Goal: Use online tool/utility: Utilize a website feature to perform a specific function

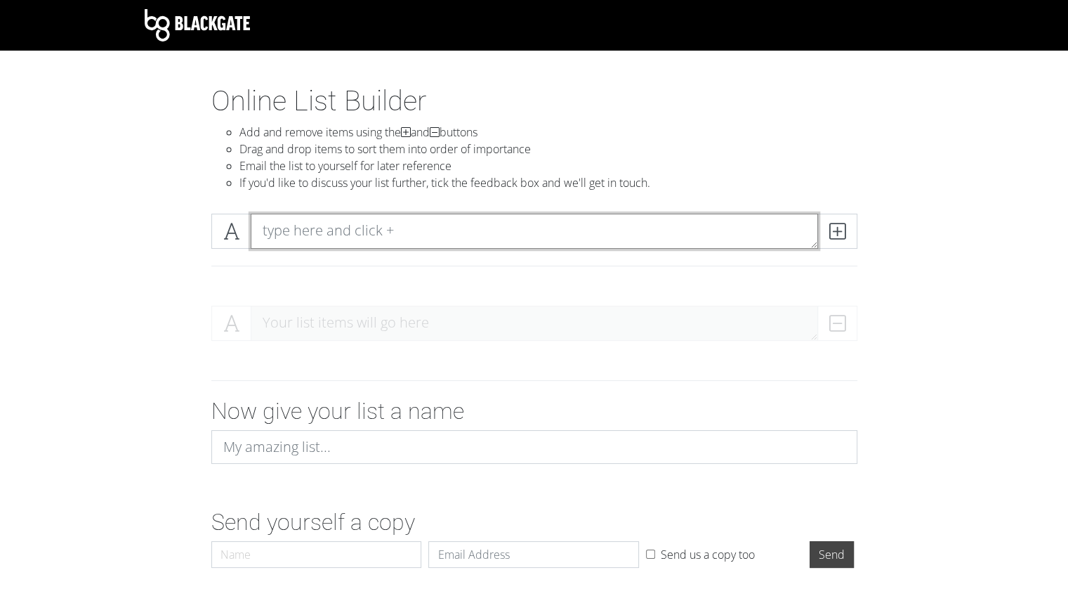
click at [333, 239] on textarea at bounding box center [535, 231] width 568 height 35
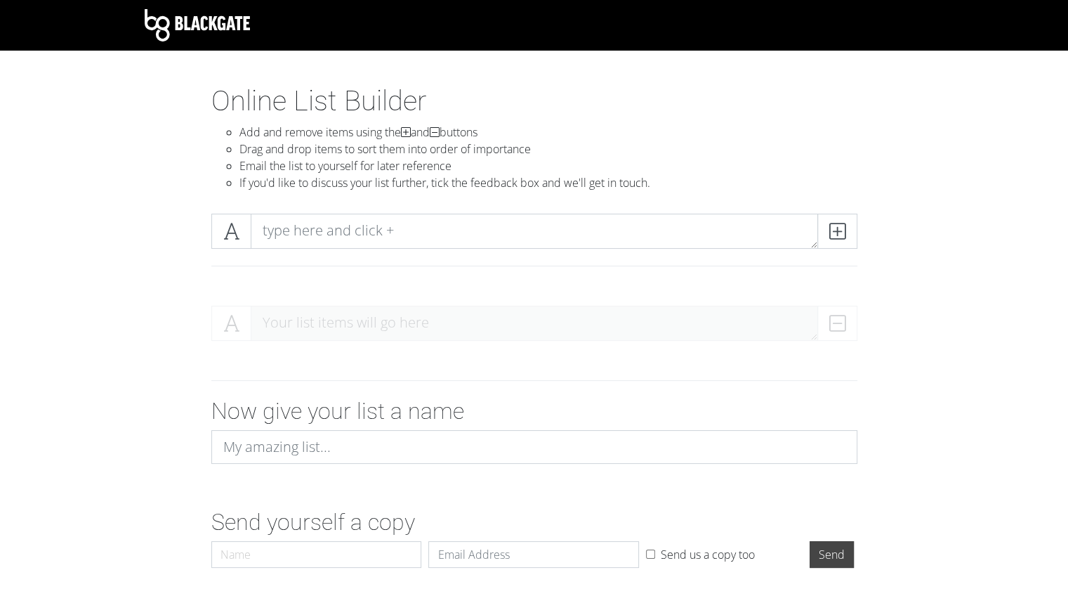
click at [288, 204] on div at bounding box center [534, 248] width 801 height 92
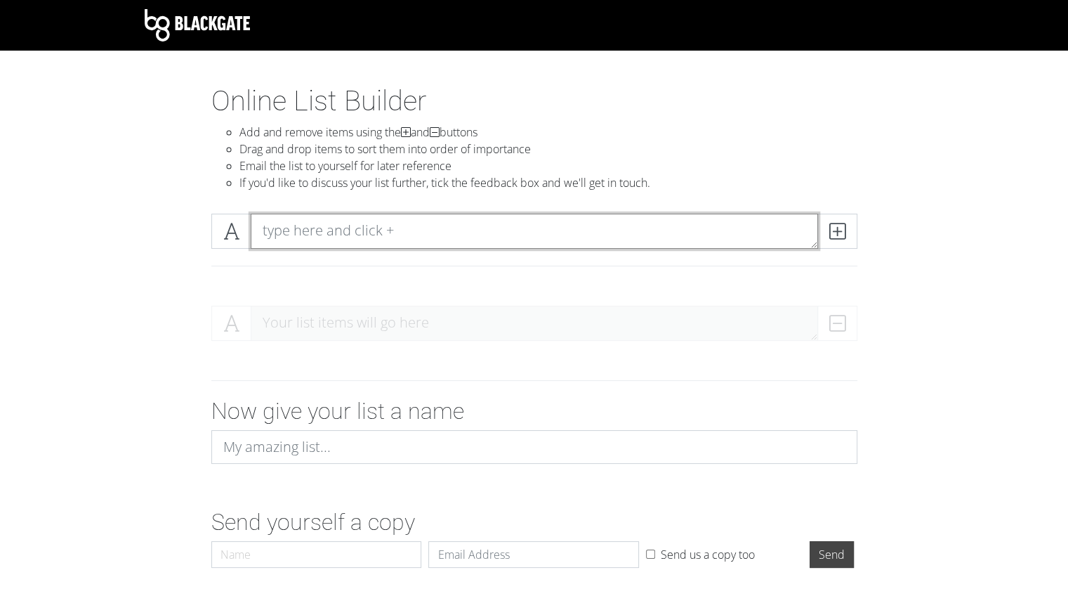
click at [292, 230] on textarea at bounding box center [535, 231] width 568 height 35
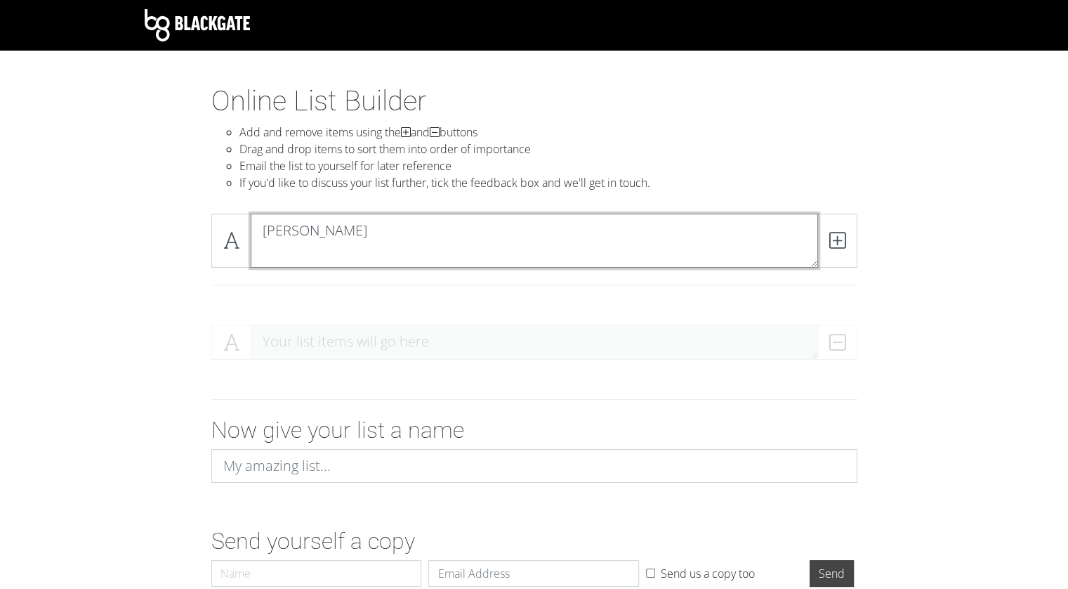
type textarea "Clancy"
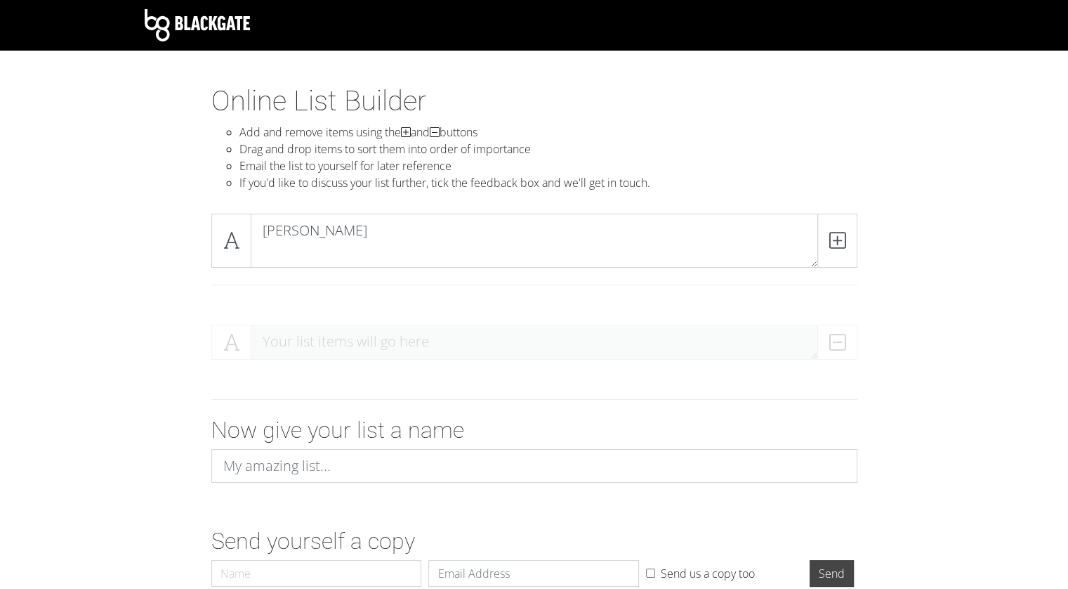
click at [317, 327] on div "Your list items will go here" at bounding box center [534, 348] width 646 height 46
click at [326, 360] on div "Your list items will go here" at bounding box center [534, 348] width 646 height 46
click at [528, 233] on icon at bounding box center [838, 240] width 16 height 14
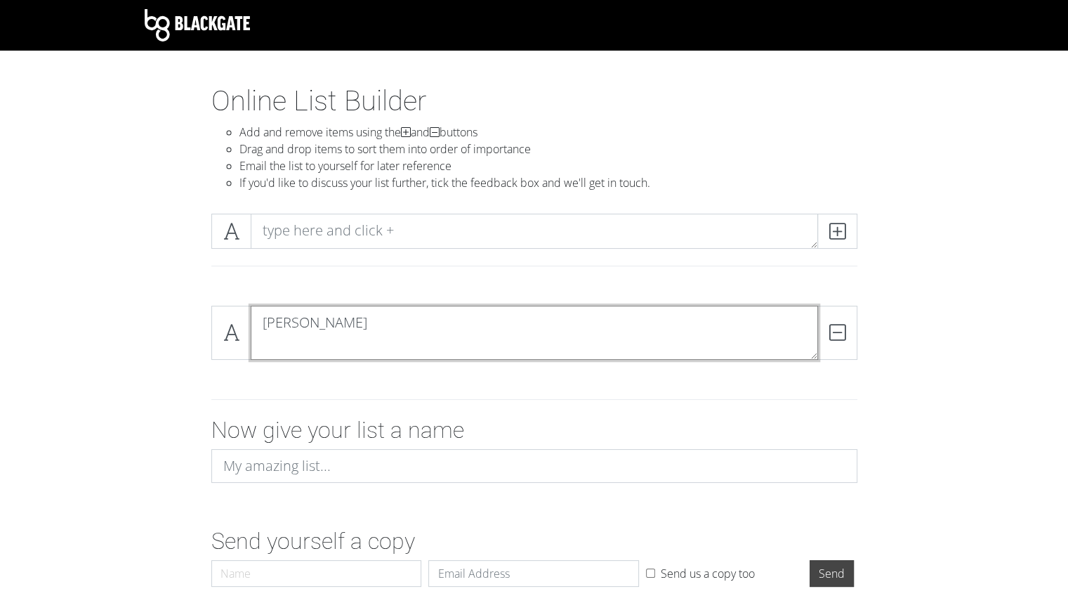
drag, startPoint x: 269, startPoint y: 323, endPoint x: 262, endPoint y: 357, distance: 34.4
click at [262, 357] on textarea "Clancy" at bounding box center [535, 333] width 568 height 54
click at [262, 349] on textarea "Clancy" at bounding box center [535, 333] width 568 height 54
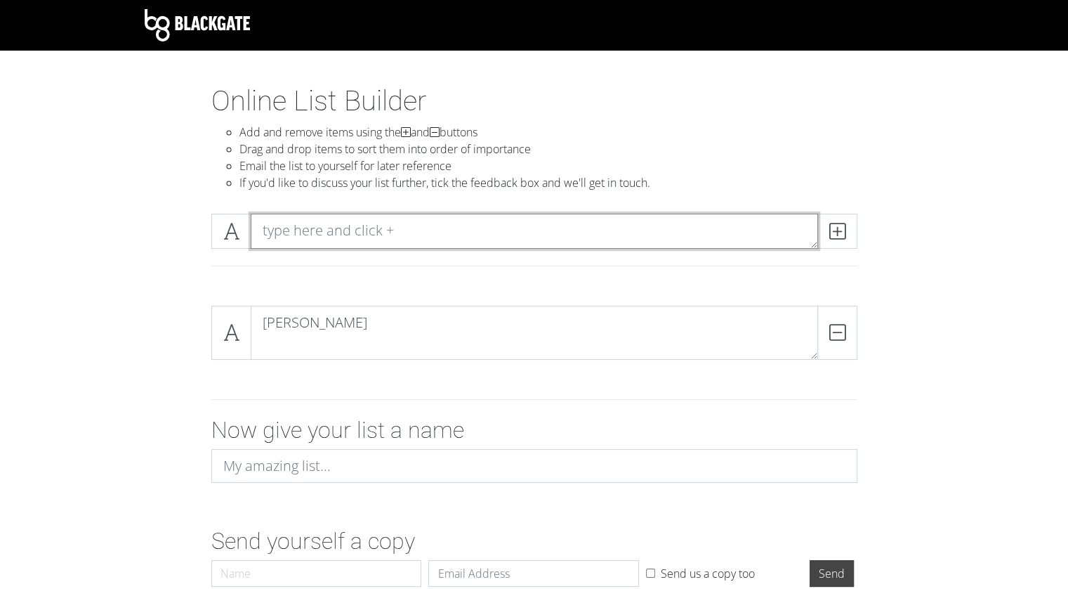
click at [296, 235] on textarea at bounding box center [535, 231] width 568 height 35
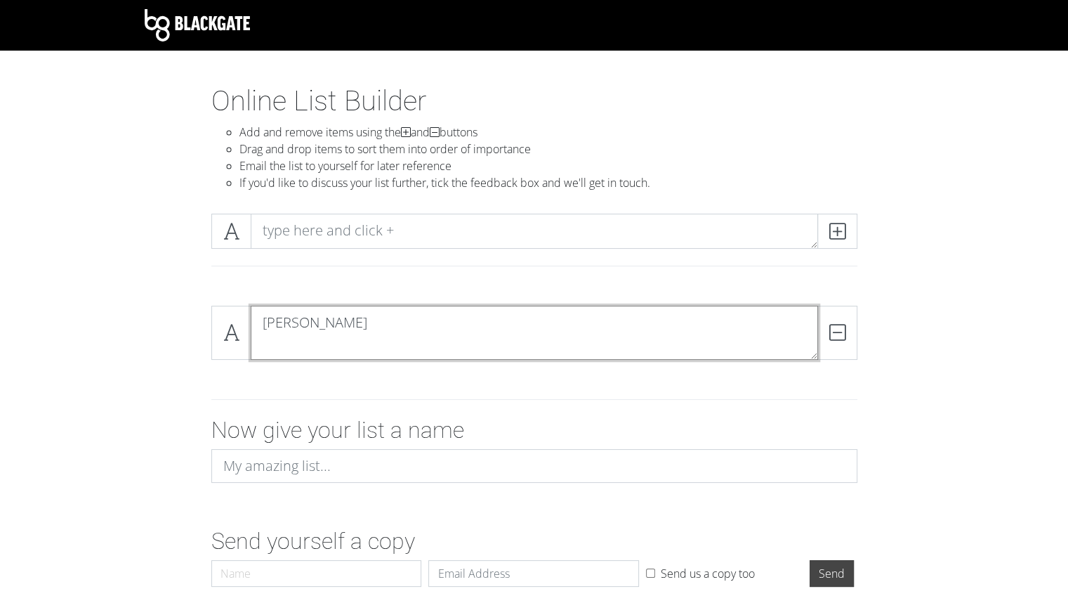
click at [334, 337] on textarea "Clancy" at bounding box center [535, 333] width 568 height 54
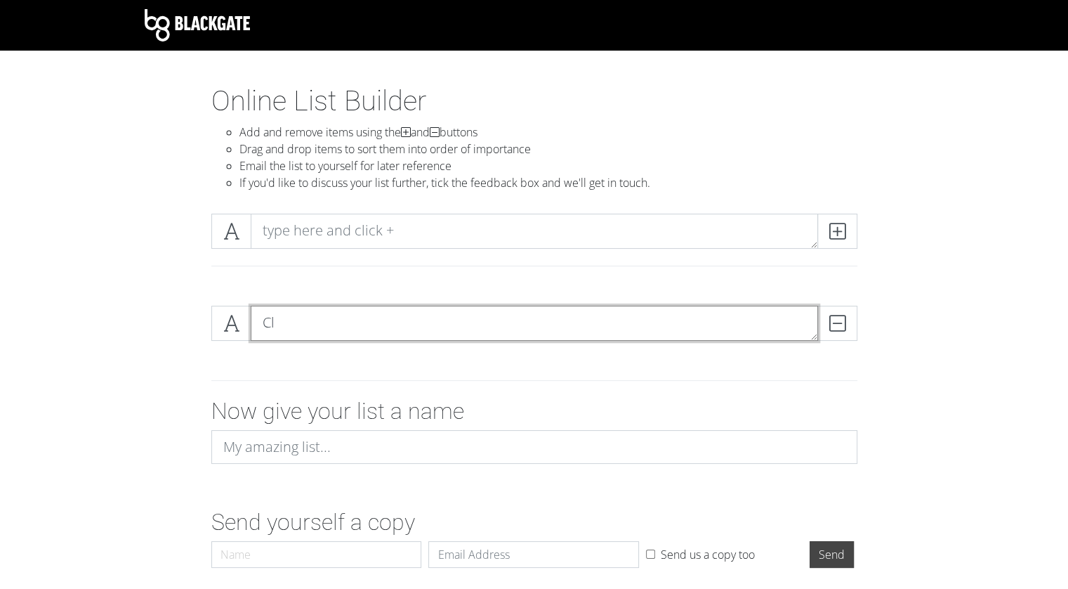
type textarea "C"
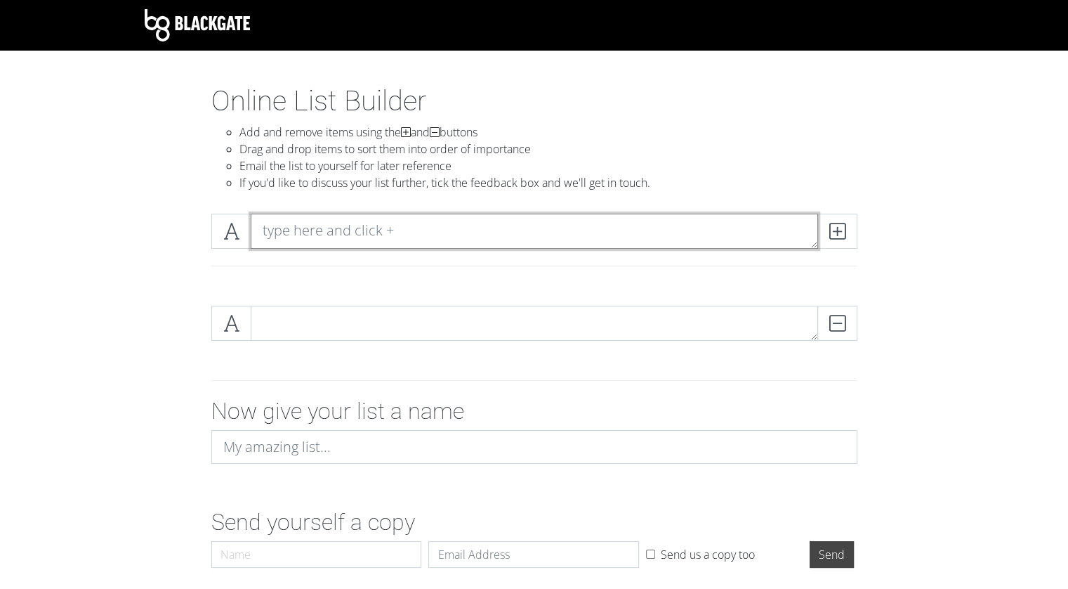
click at [297, 237] on textarea at bounding box center [535, 231] width 568 height 35
type textarea "O"
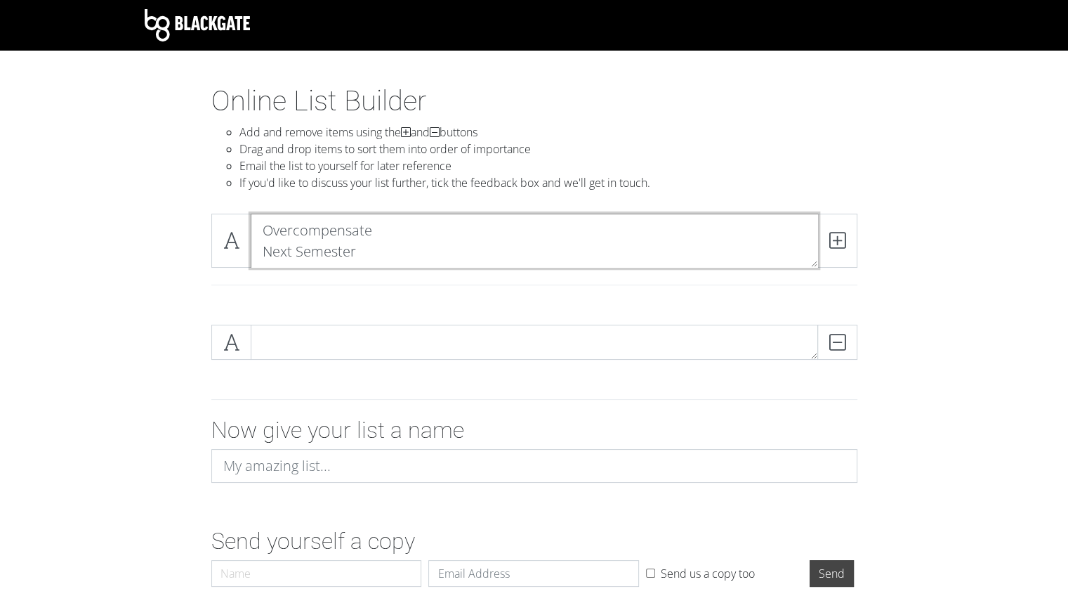
type textarea "Overcompensate Next Semester"
click at [528, 238] on icon at bounding box center [838, 240] width 16 height 14
